Goal: Task Accomplishment & Management: Manage account settings

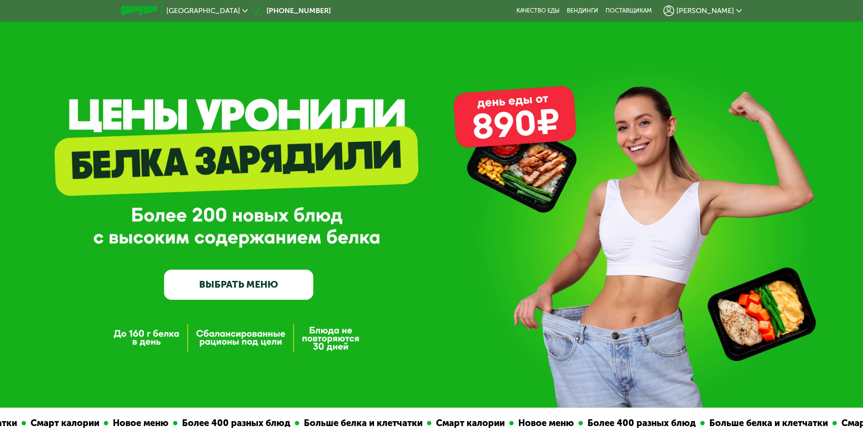
click at [729, 9] on span "[PERSON_NAME]" at bounding box center [705, 10] width 58 height 7
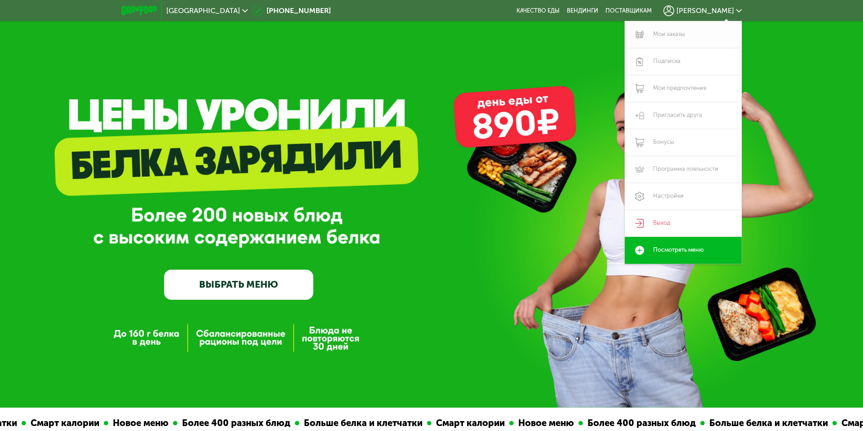
click at [667, 39] on link "Мои заказы" at bounding box center [683, 34] width 117 height 27
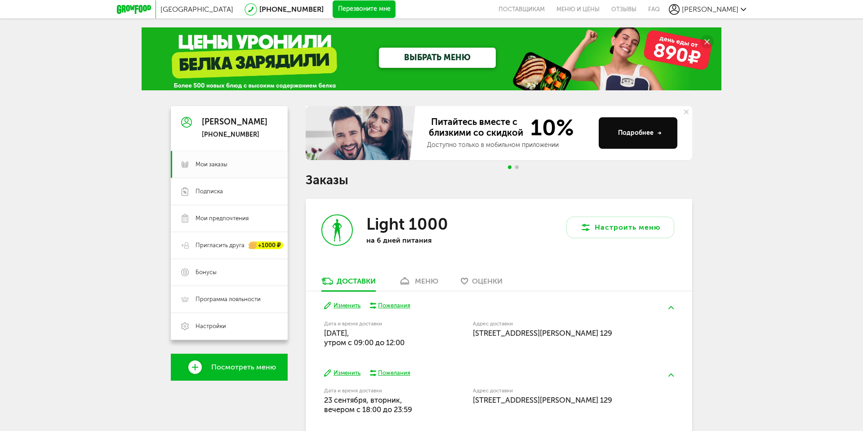
click at [344, 306] on button "Изменить" at bounding box center [342, 306] width 36 height 9
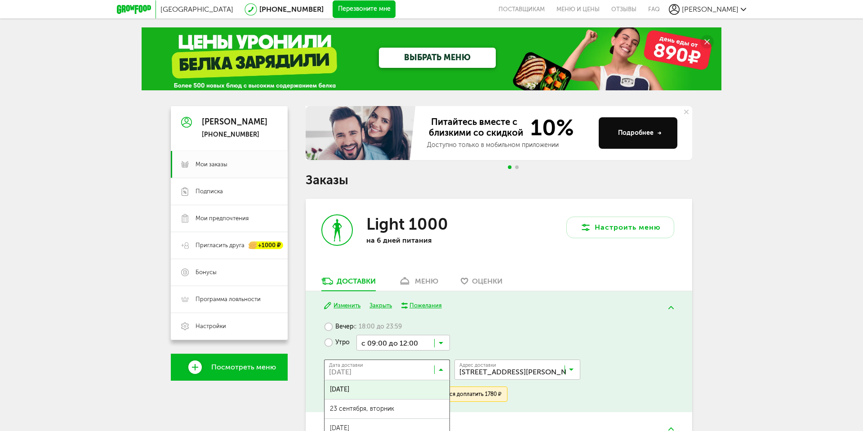
click at [406, 372] on input "Search for option" at bounding box center [389, 371] width 126 height 15
click at [546, 324] on div "Вечер с 18:00 до 23:59 Утро с 09:00 до 12:00 Загрузка... Дата доставки [DATE] З…" at bounding box center [498, 360] width 349 height 83
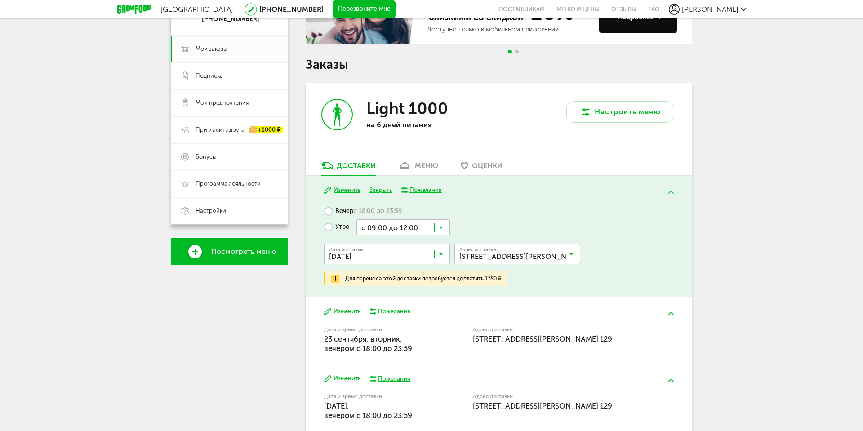
scroll to position [161, 0]
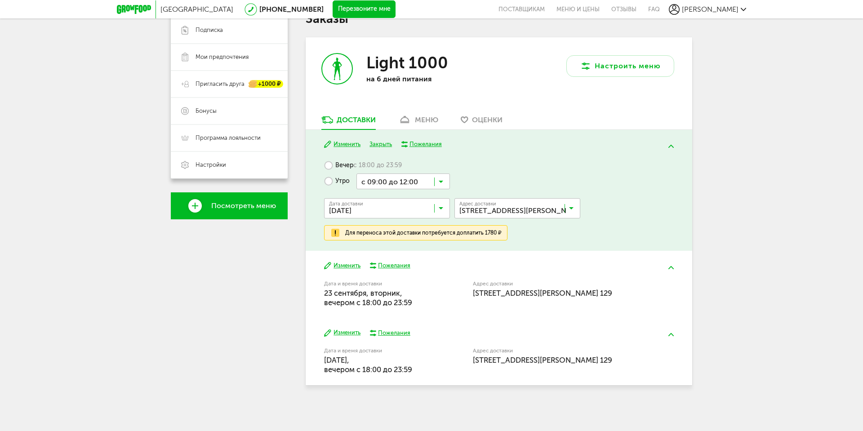
drag, startPoint x: 359, startPoint y: 371, endPoint x: 428, endPoint y: 372, distance: 68.8
click at [427, 372] on div "Дата и время доставки [DATE], вечером c 18:00 до 23:59" at bounding box center [398, 360] width 149 height 29
click at [425, 121] on div "меню" at bounding box center [426, 120] width 23 height 9
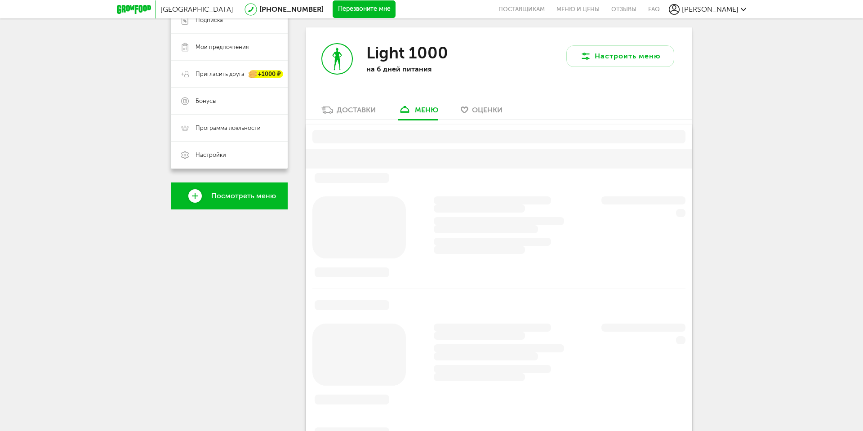
scroll to position [176, 0]
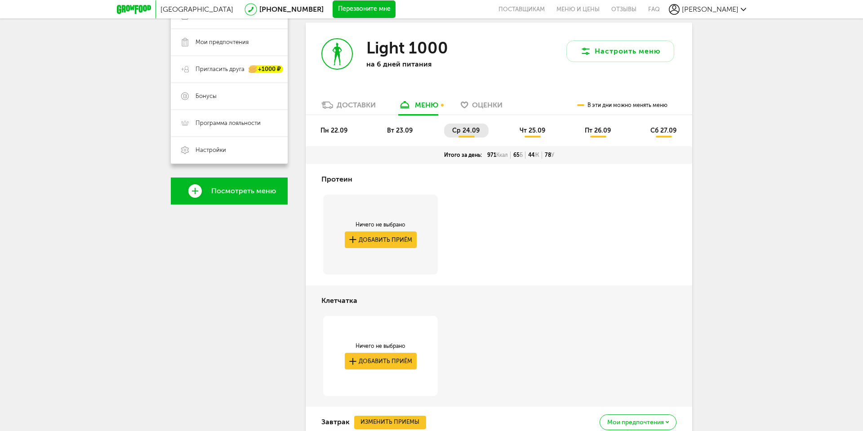
click at [361, 105] on div "Доставки" at bounding box center [356, 105] width 39 height 9
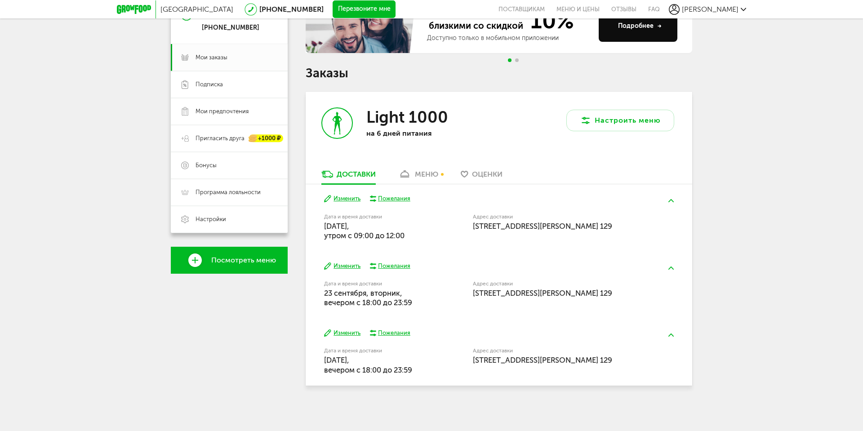
drag, startPoint x: 366, startPoint y: 303, endPoint x: 414, endPoint y: 302, distance: 47.7
click at [414, 302] on div "Дата и время доставки [DATE], вечером c 18:00 до 23:59" at bounding box center [375, 294] width 103 height 27
click at [347, 268] on button "Изменить" at bounding box center [342, 266] width 36 height 9
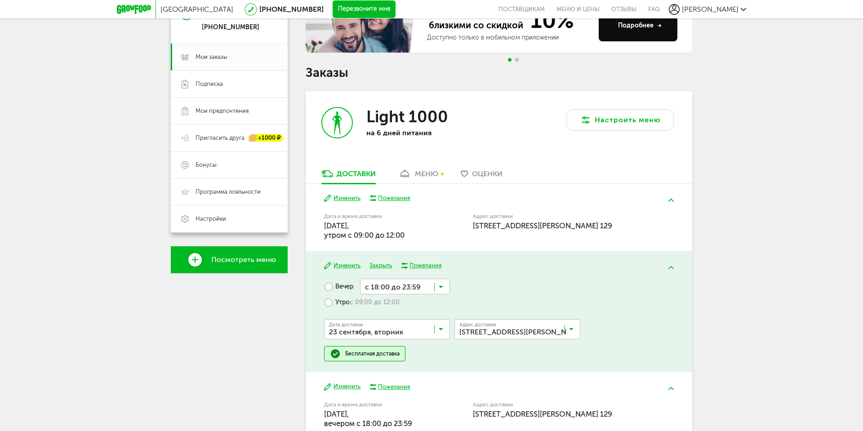
click at [506, 323] on span "[STREET_ADDRESS][PERSON_NAME] 129" at bounding box center [512, 329] width 111 height 18
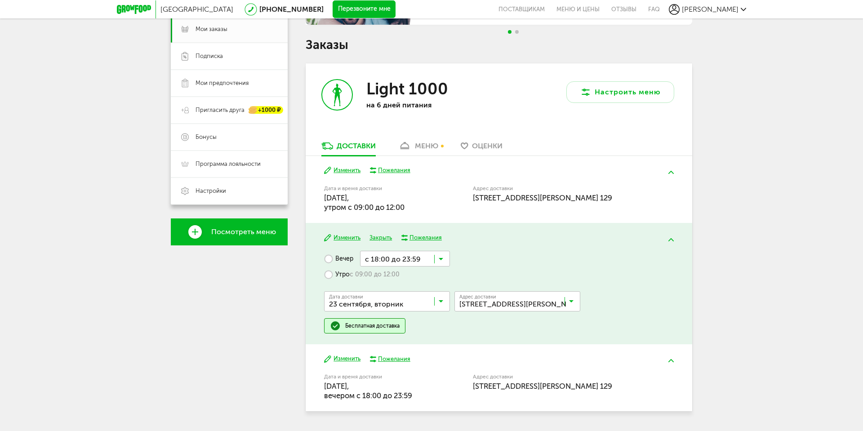
scroll to position [161, 0]
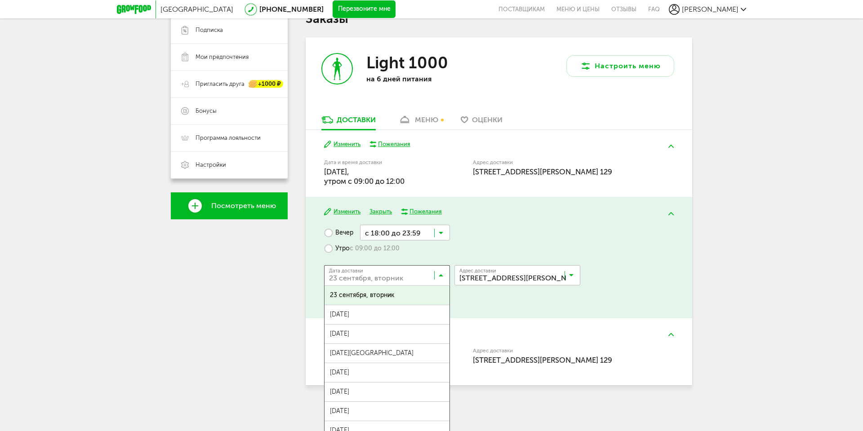
click at [377, 282] on input "Search for option" at bounding box center [389, 277] width 126 height 15
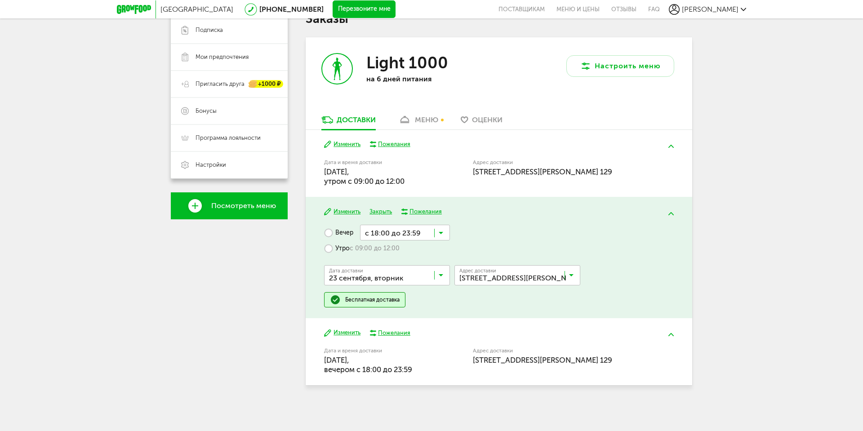
click at [376, 298] on span "23 сентября, вторник" at bounding box center [387, 295] width 125 height 19
click at [350, 331] on button "Изменить" at bounding box center [342, 333] width 36 height 9
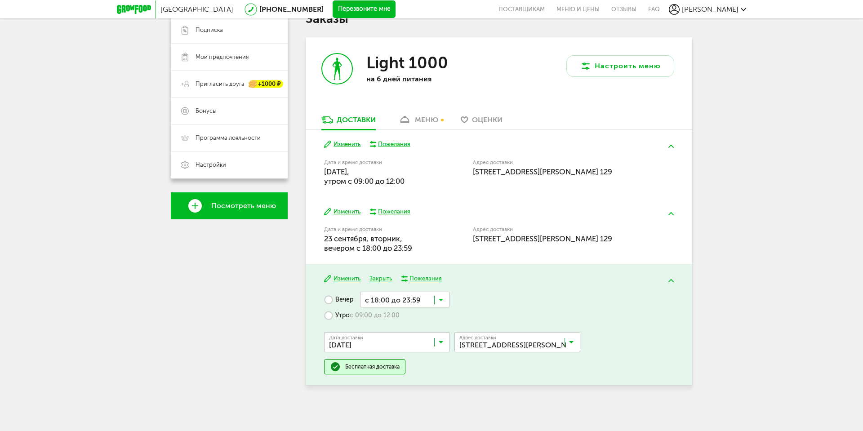
click at [376, 305] on input "Search for option" at bounding box center [405, 299] width 90 height 15
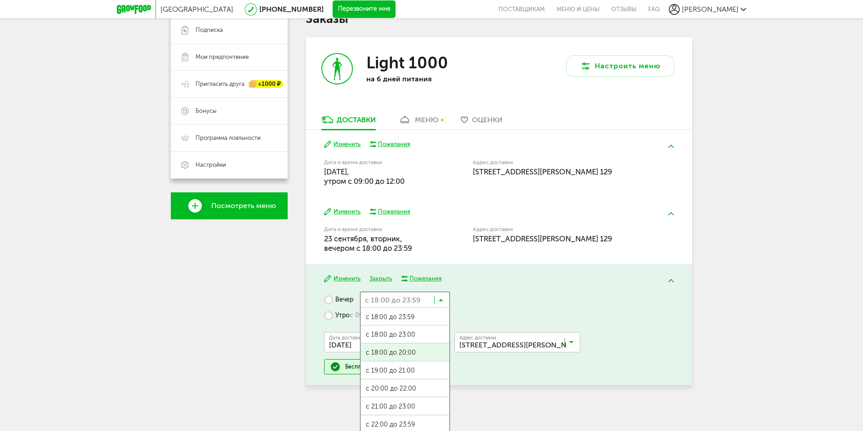
scroll to position [1, 0]
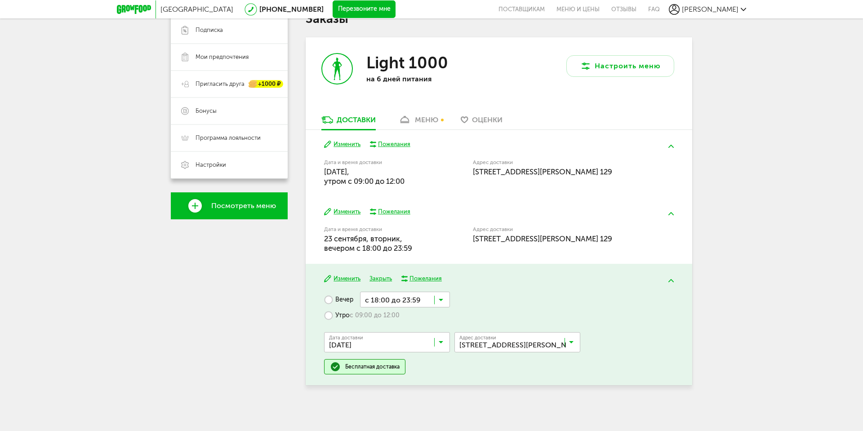
click at [556, 298] on div "Вечер с 18:00 до 23:59 Загрузка... с 18:00 до 23:59 с 18:00 до 23:00 с 18:00 до…" at bounding box center [498, 333] width 349 height 83
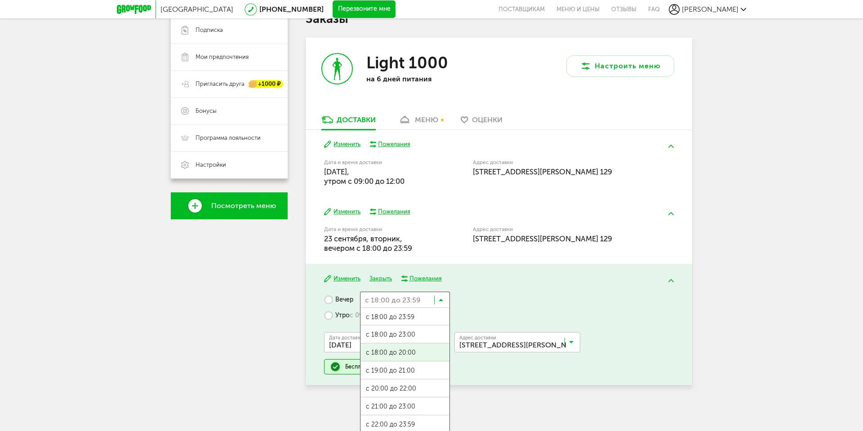
click at [387, 301] on input "Search for option" at bounding box center [405, 299] width 90 height 15
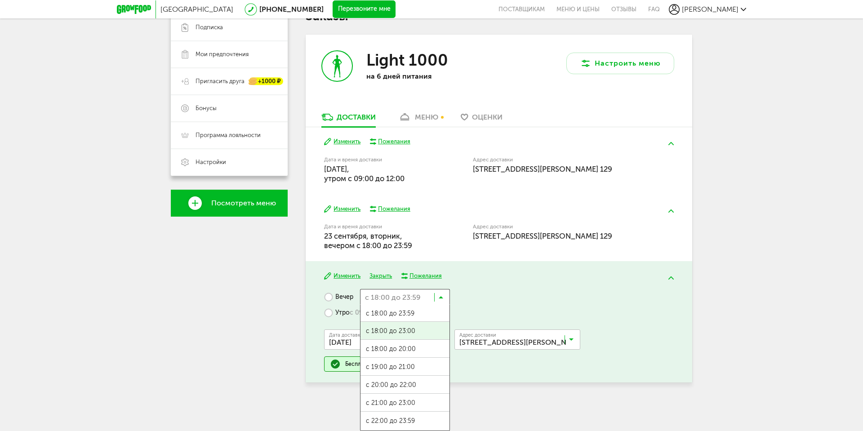
scroll to position [0, 0]
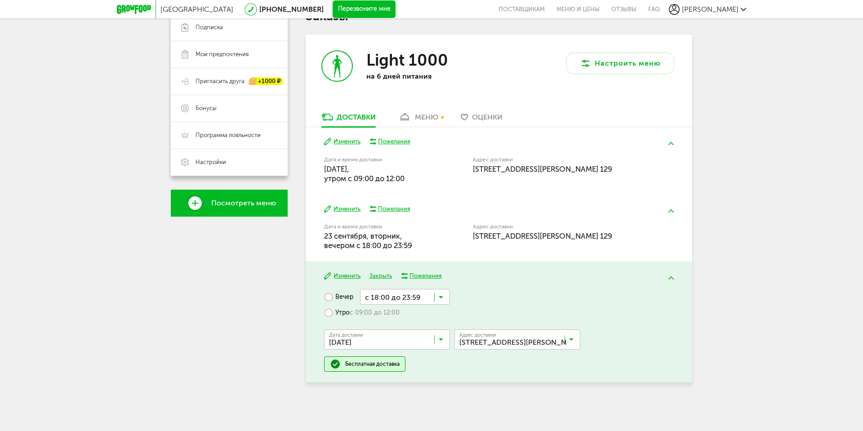
click at [334, 314] on label "Утро с 09:00 до 12:00" at bounding box center [362, 313] width 76 height 16
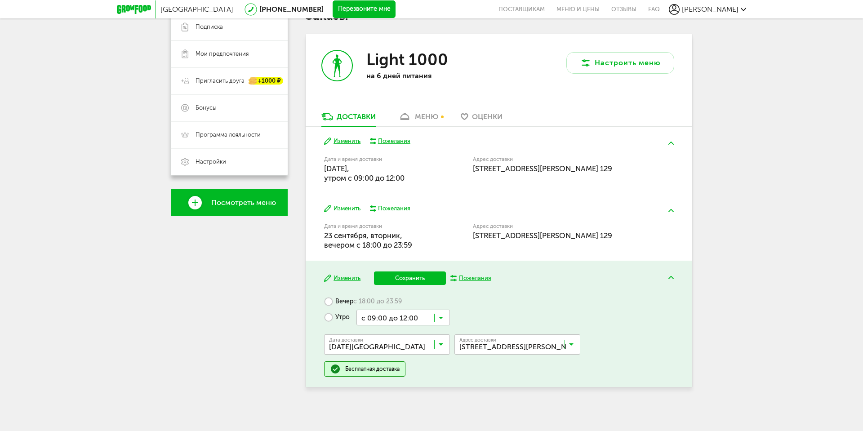
click at [343, 204] on div "Изменить Пожелания Дата и время доставки [DATE], вечером c 18:00 до 23:59 Адрес…" at bounding box center [499, 227] width 387 height 67
click at [343, 207] on button "Изменить" at bounding box center [342, 208] width 36 height 9
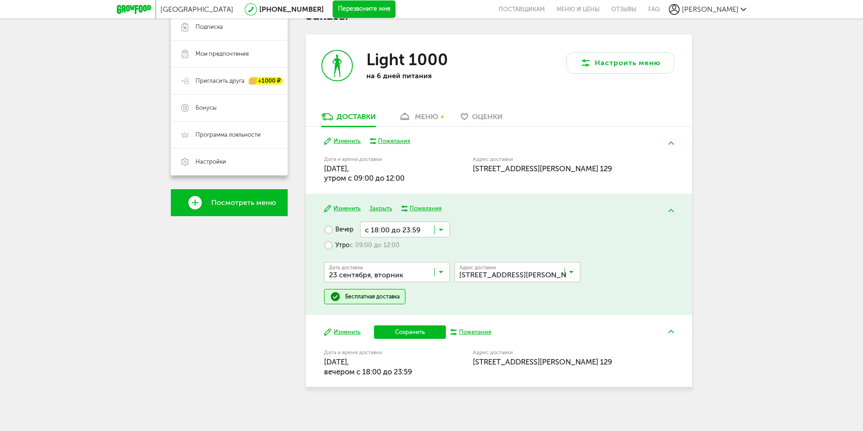
click at [331, 244] on label "Утро с 09:00 до 12:00" at bounding box center [362, 245] width 76 height 16
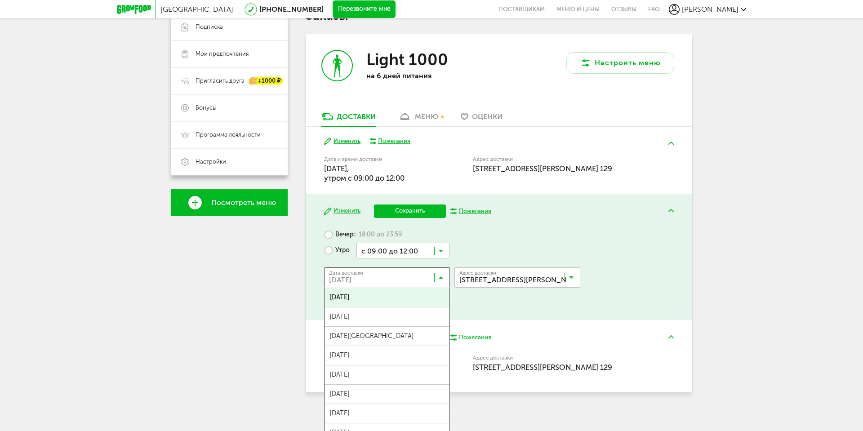
click at [370, 284] on input "Search for option" at bounding box center [389, 279] width 126 height 15
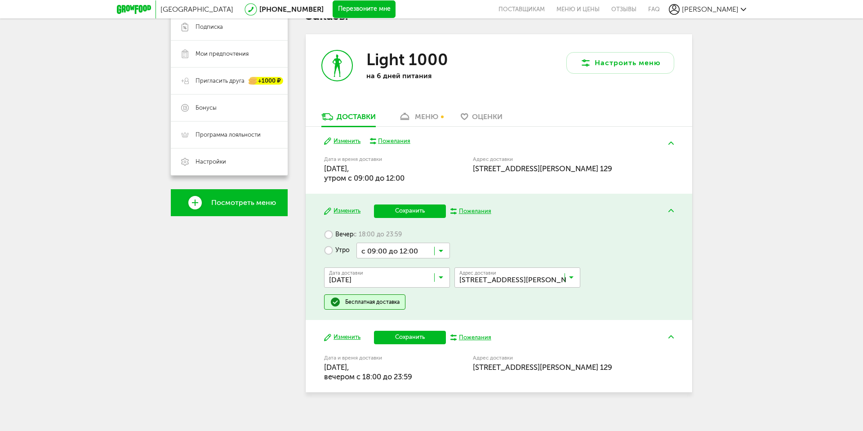
click at [375, 298] on span "[DATE]" at bounding box center [387, 297] width 125 height 19
click at [422, 208] on button "Сохранить" at bounding box center [410, 210] width 72 height 13
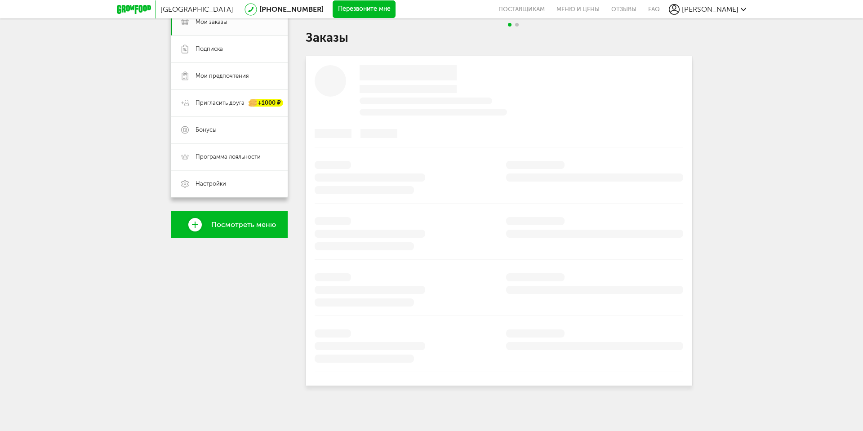
scroll to position [107, 0]
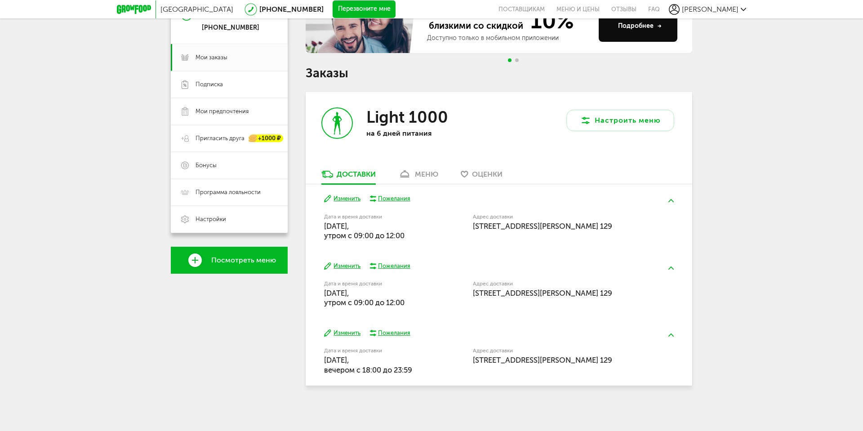
drag, startPoint x: 363, startPoint y: 365, endPoint x: 424, endPoint y: 377, distance: 62.4
click at [424, 377] on div "Изменить Пожелания Дата и время доставки [DATE], вечером c 18:00 до 23:59 Адрес…" at bounding box center [499, 351] width 387 height 67
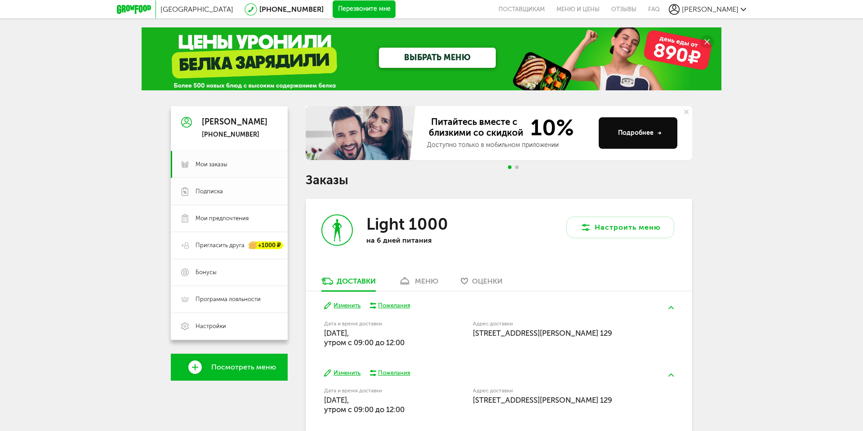
click at [211, 199] on link "Подписка" at bounding box center [229, 191] width 117 height 27
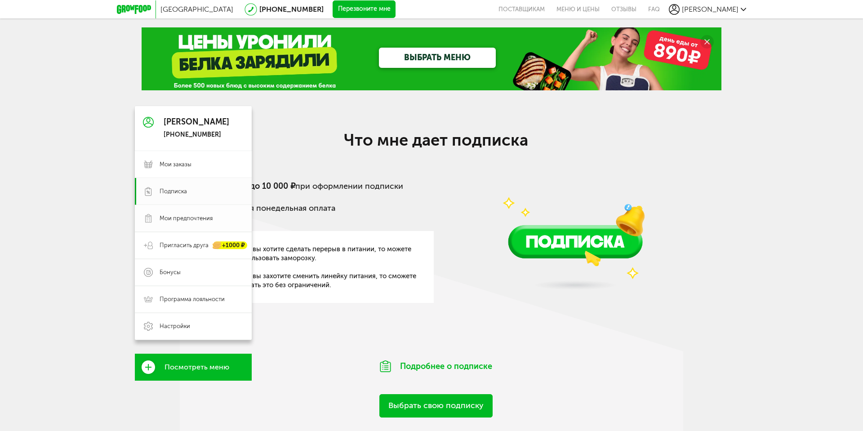
click at [158, 221] on link "Мои предпочтения" at bounding box center [193, 218] width 117 height 27
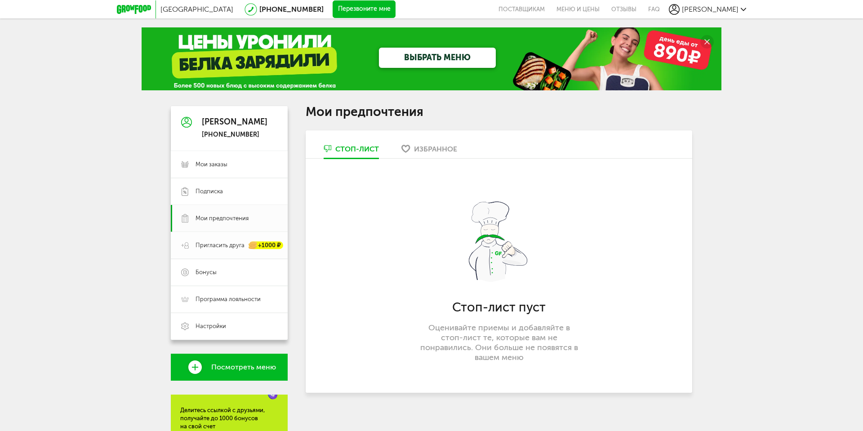
click at [213, 249] on span "Пригласить друга" at bounding box center [220, 245] width 49 height 8
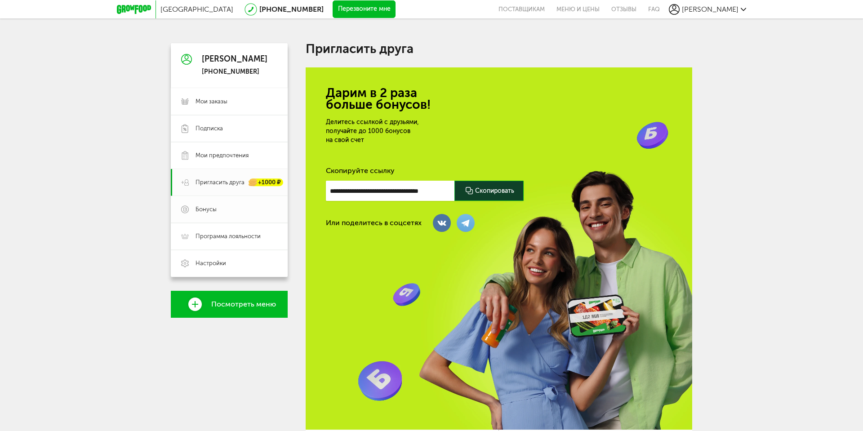
click at [227, 216] on link "Бонусы" at bounding box center [229, 209] width 117 height 27
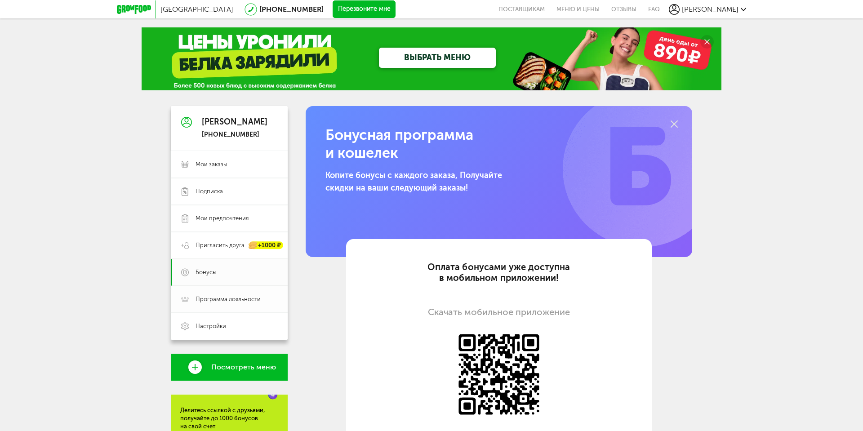
click at [227, 301] on span "Программа лояльности" at bounding box center [228, 299] width 65 height 8
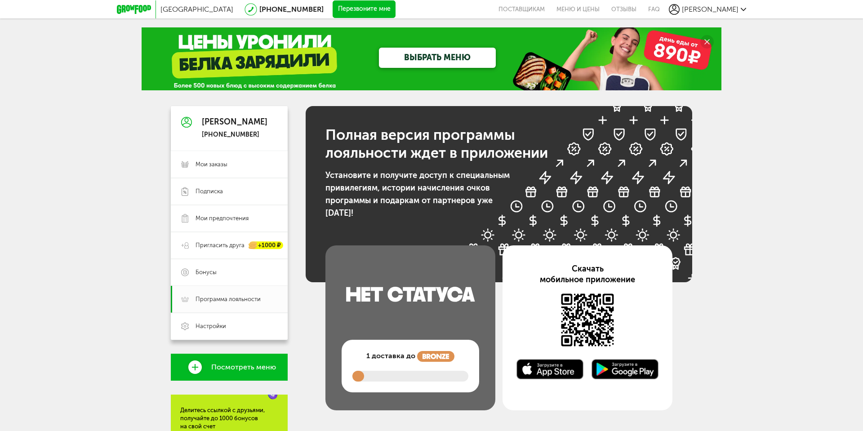
click at [401, 350] on div "1 доставка до" at bounding box center [411, 366] width 138 height 53
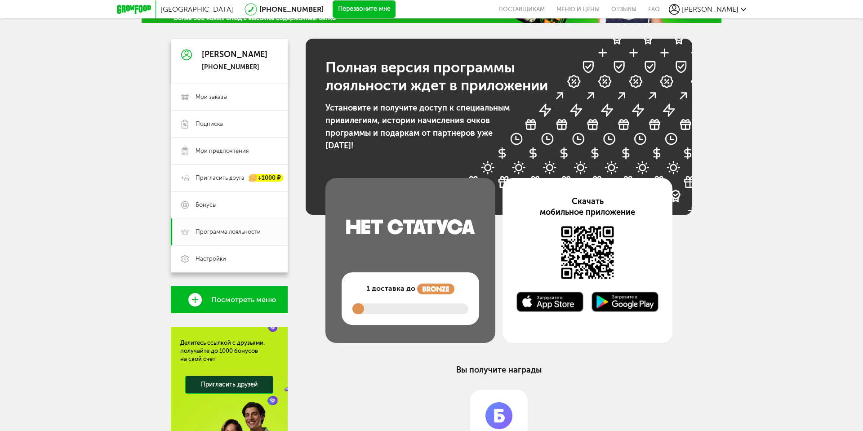
scroll to position [153, 0]
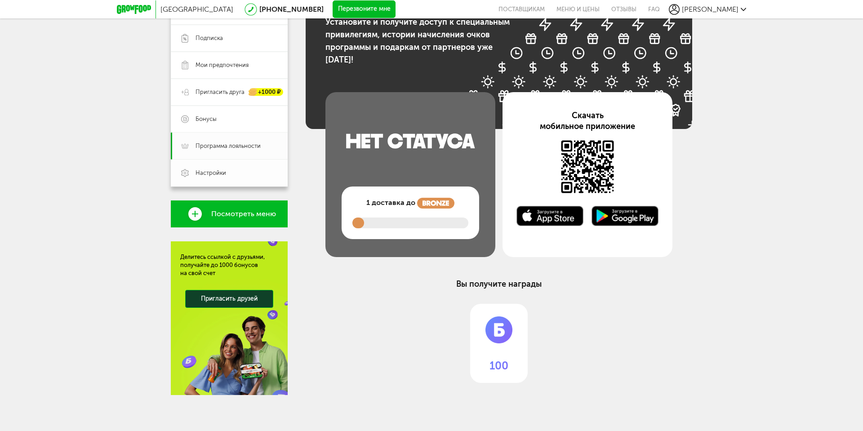
click at [242, 173] on span "Настройки" at bounding box center [237, 173] width 82 height 8
